Goal: Task Accomplishment & Management: Manage account settings

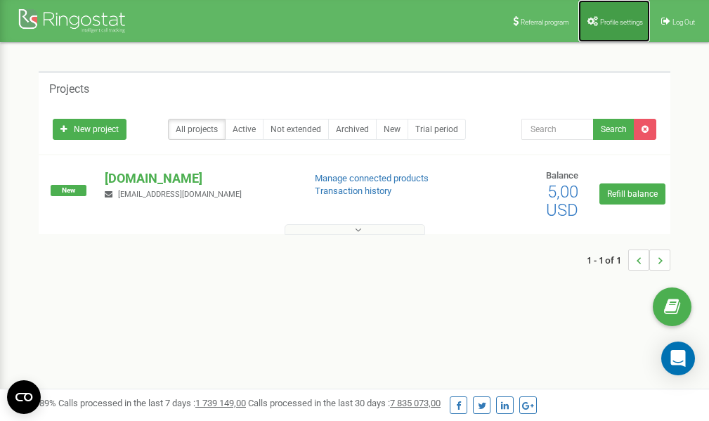
click at [610, 20] on span "Profile settings" at bounding box center [621, 22] width 43 height 8
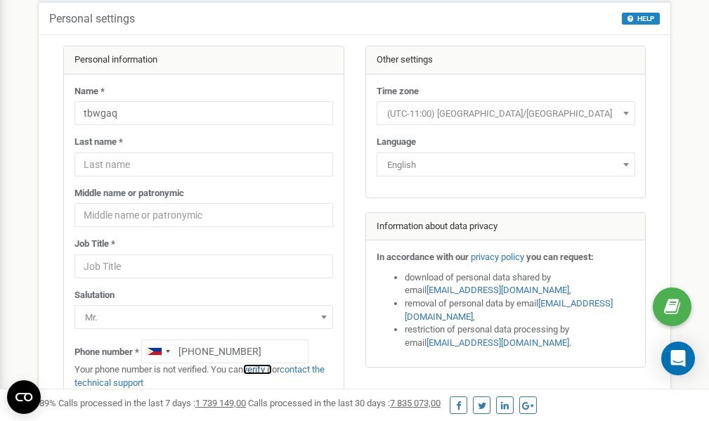
click at [257, 369] on link "verify it" at bounding box center [257, 369] width 29 height 11
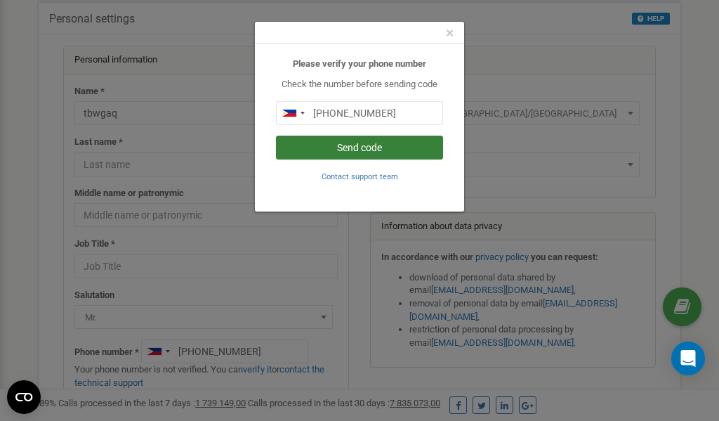
click at [355, 150] on button "Send code" at bounding box center [359, 148] width 167 height 24
